Goal: Information Seeking & Learning: Check status

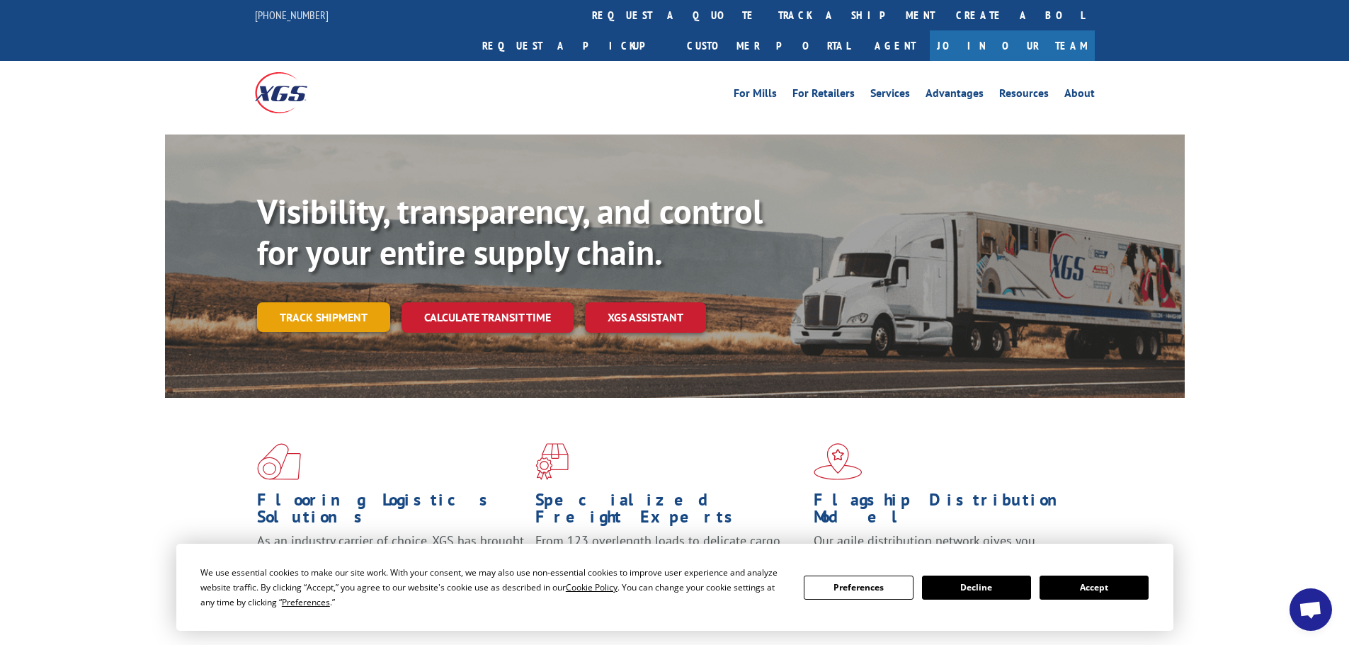
click at [315, 302] on link "Track shipment" at bounding box center [323, 317] width 133 height 30
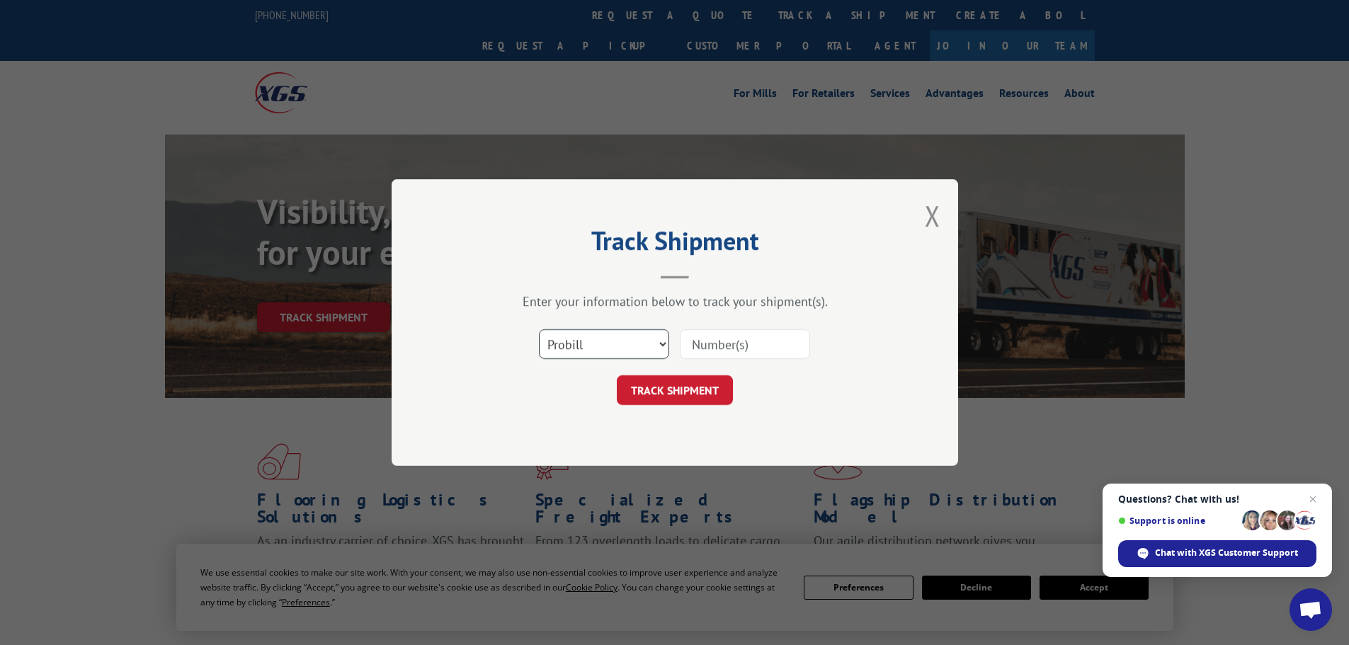
click at [660, 342] on select "Select category... Probill BOL PO" at bounding box center [604, 344] width 130 height 30
select select "bol"
click at [539, 329] on select "Select category... Probill BOL PO" at bounding box center [604, 344] width 130 height 30
click at [706, 345] on input at bounding box center [745, 344] width 130 height 30
paste input "4087501"
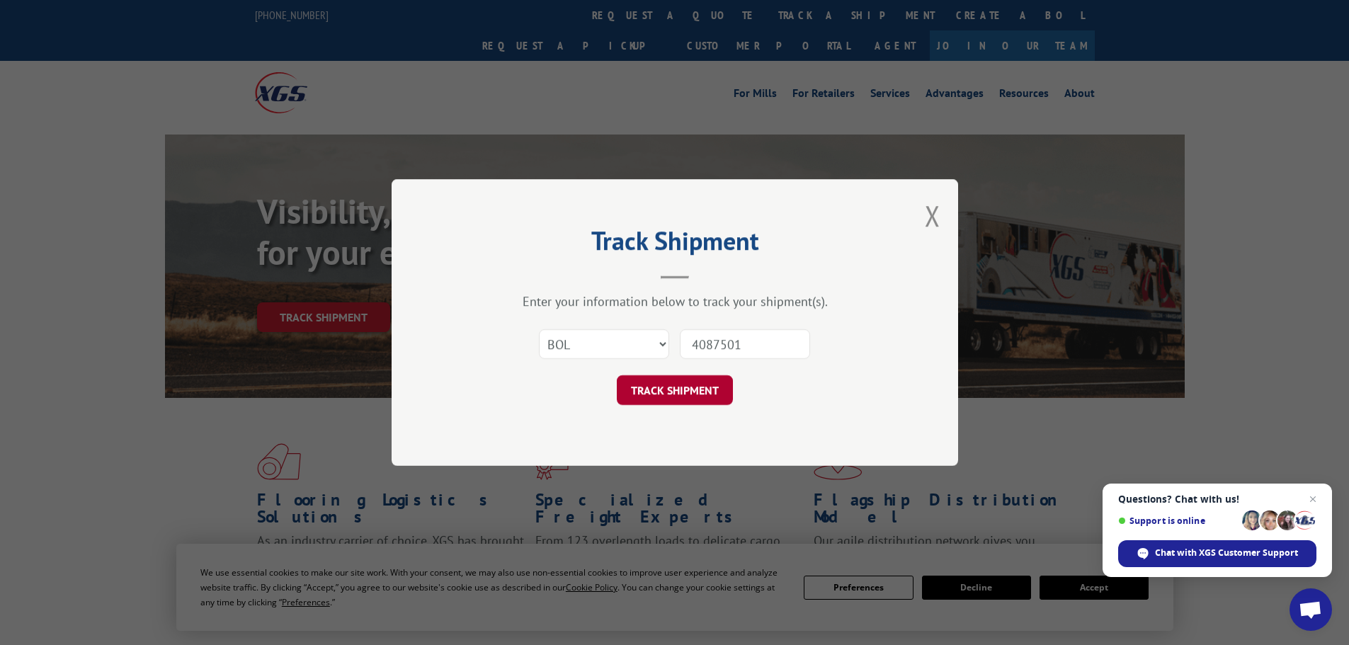
type input "4087501"
click at [686, 396] on button "TRACK SHIPMENT" at bounding box center [675, 390] width 116 height 30
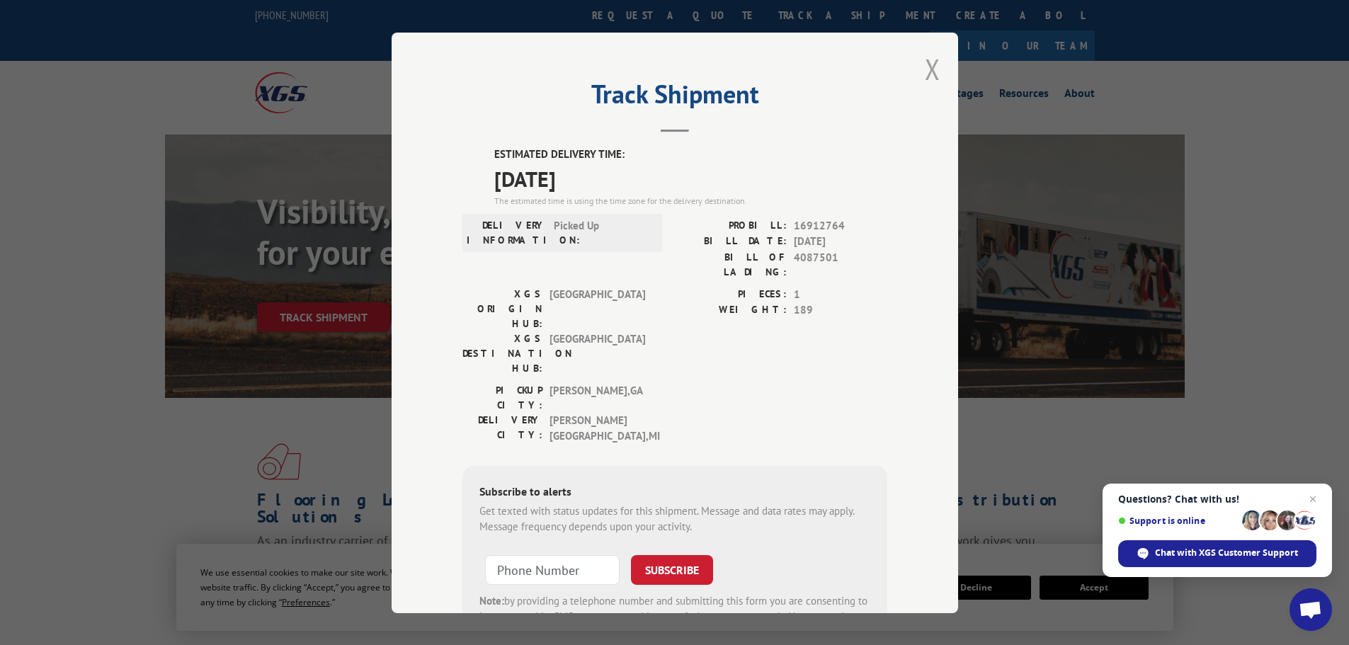
click at [927, 64] on button "Close modal" at bounding box center [933, 69] width 16 height 38
